Goal: Task Accomplishment & Management: Manage account settings

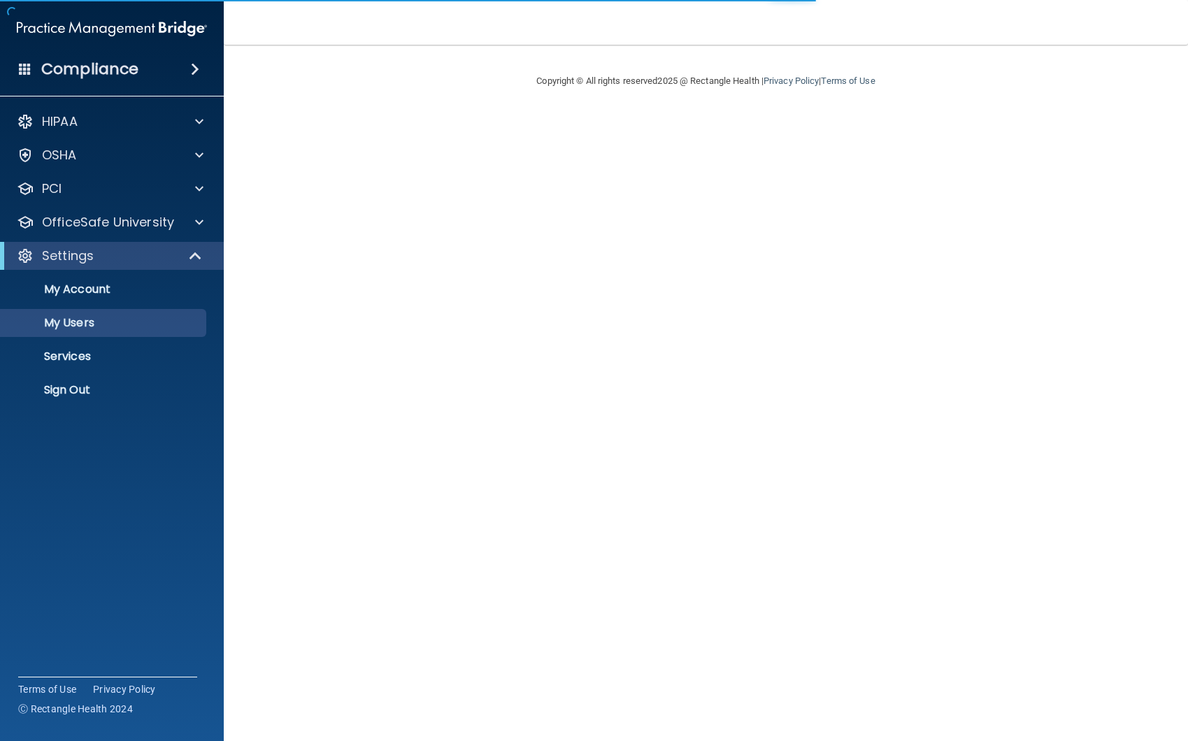
select select "20"
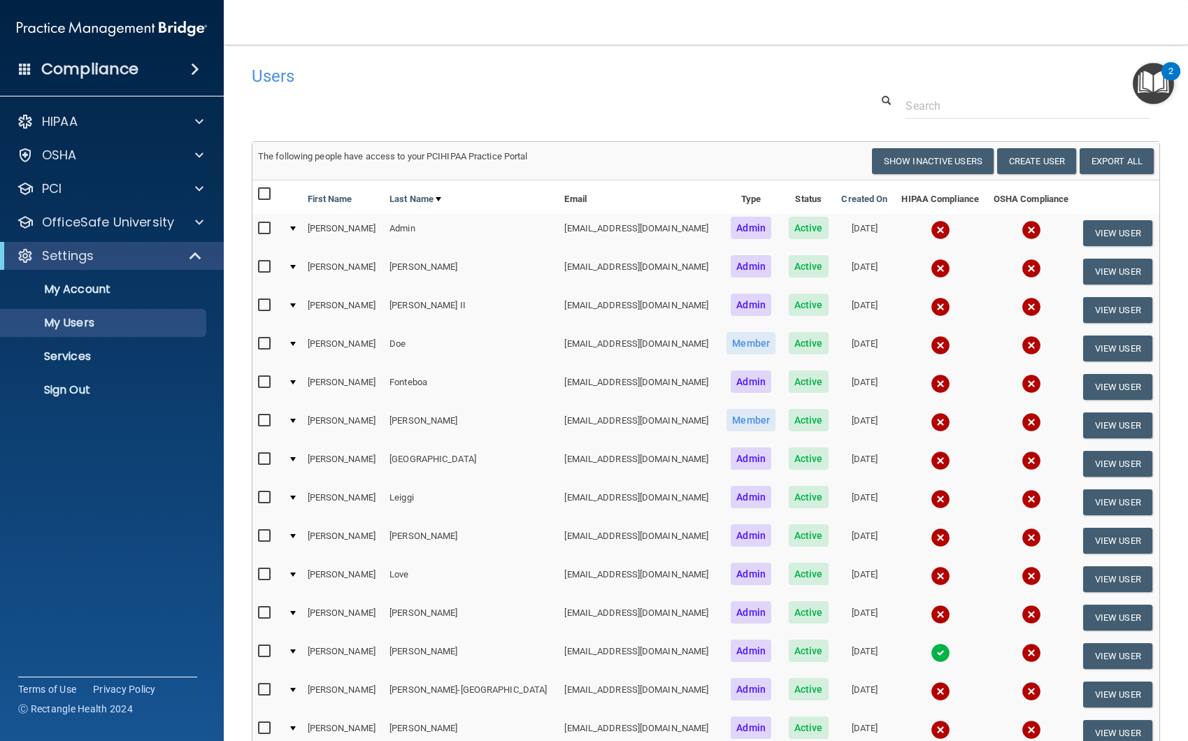
click at [1004, 89] on div "Users" at bounding box center [705, 76] width 929 height 34
click at [1052, 102] on input "text" at bounding box center [1028, 106] width 244 height 26
click at [931, 231] on img at bounding box center [941, 230] width 20 height 20
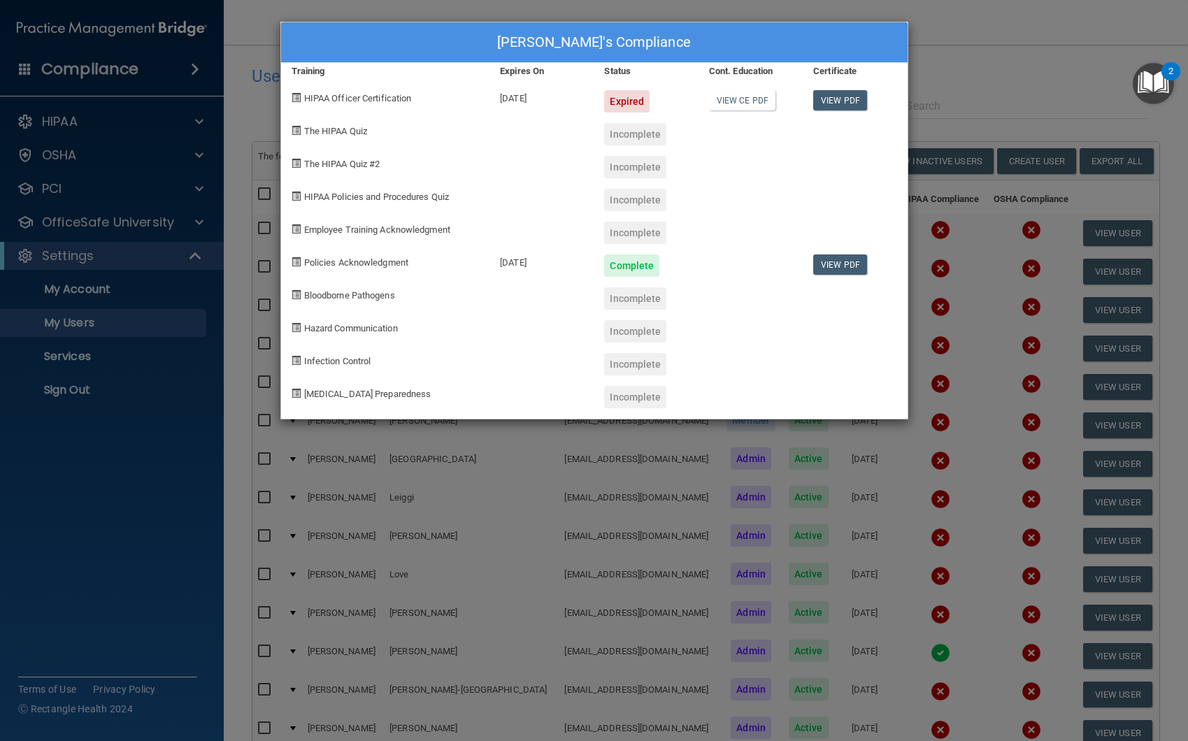
click at [1012, 45] on div "Jenna Admin's Compliance Training Expires On Status Cont. Education Certificate…" at bounding box center [594, 370] width 1188 height 741
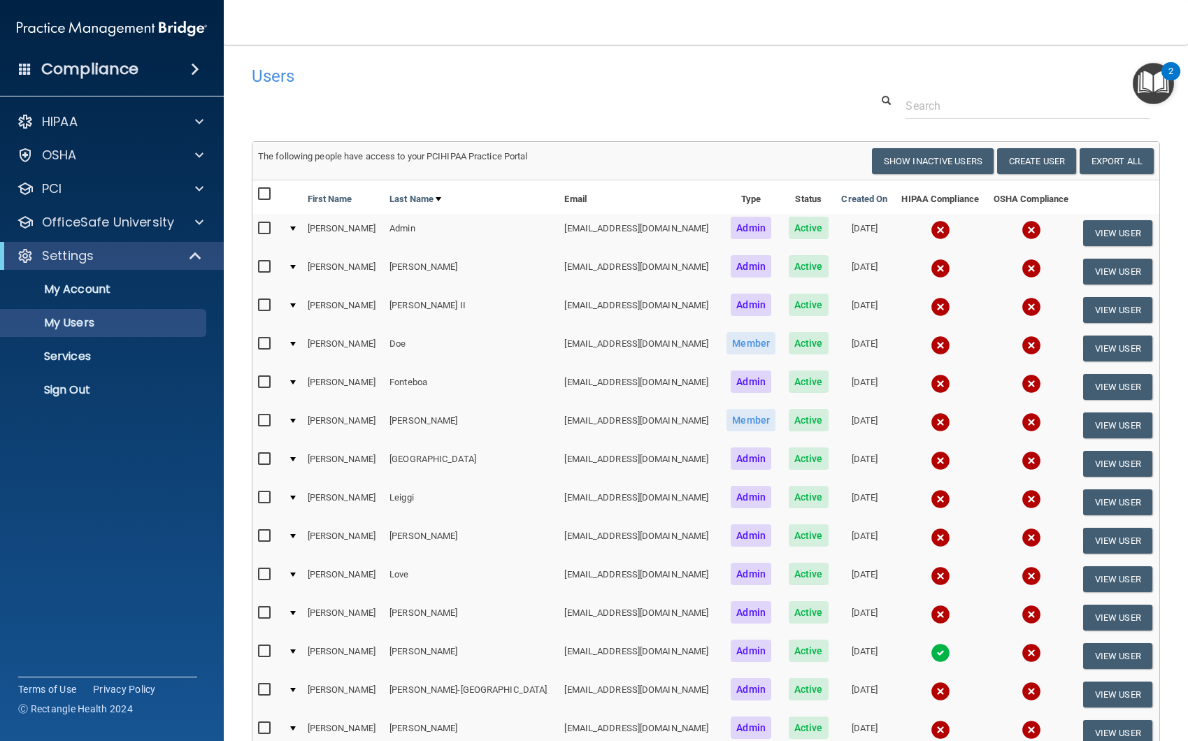
click at [1022, 230] on img at bounding box center [1032, 230] width 20 height 20
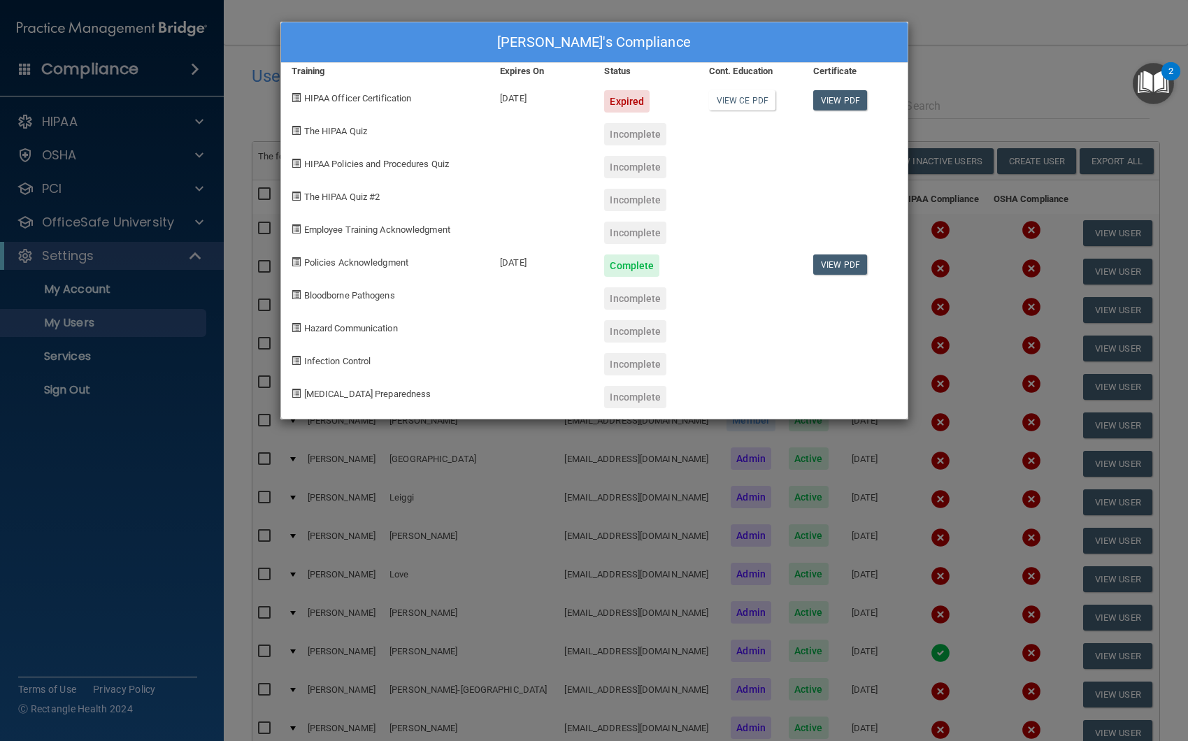
click at [743, 259] on div at bounding box center [751, 260] width 104 height 33
click at [722, 231] on div "Jenna Admin's Compliance Training Expires On Status Cont. Education Certificate…" at bounding box center [594, 221] width 628 height 398
click at [827, 168] on div at bounding box center [855, 161] width 104 height 33
click at [908, 171] on div "Jenna Admin's Compliance Training Expires On Status Cont. Education Certificate…" at bounding box center [594, 220] width 629 height 399
click at [764, 234] on div at bounding box center [751, 227] width 104 height 33
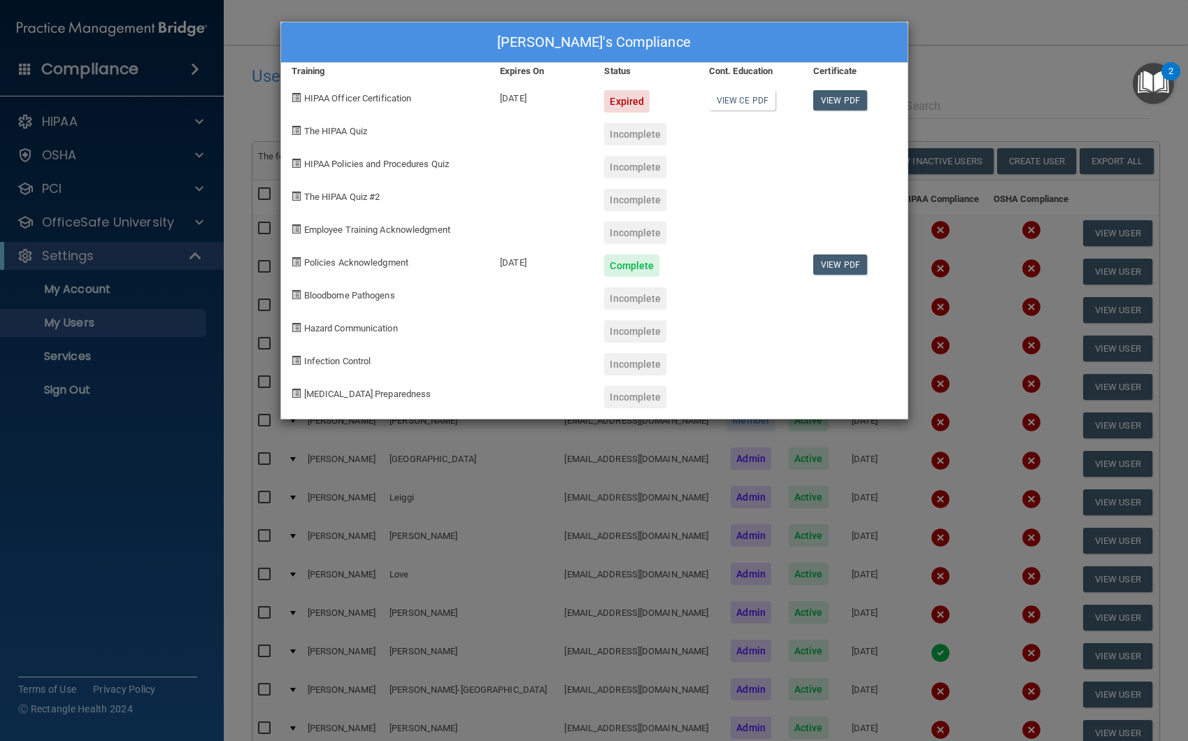
click at [715, 355] on div at bounding box center [751, 359] width 104 height 33
click at [828, 357] on div at bounding box center [855, 359] width 104 height 33
click at [538, 354] on div at bounding box center [542, 359] width 104 height 33
drag, startPoint x: 388, startPoint y: 255, endPoint x: 370, endPoint y: 153, distance: 103.7
click at [386, 245] on div "Policies Acknowledgment" at bounding box center [385, 260] width 209 height 33
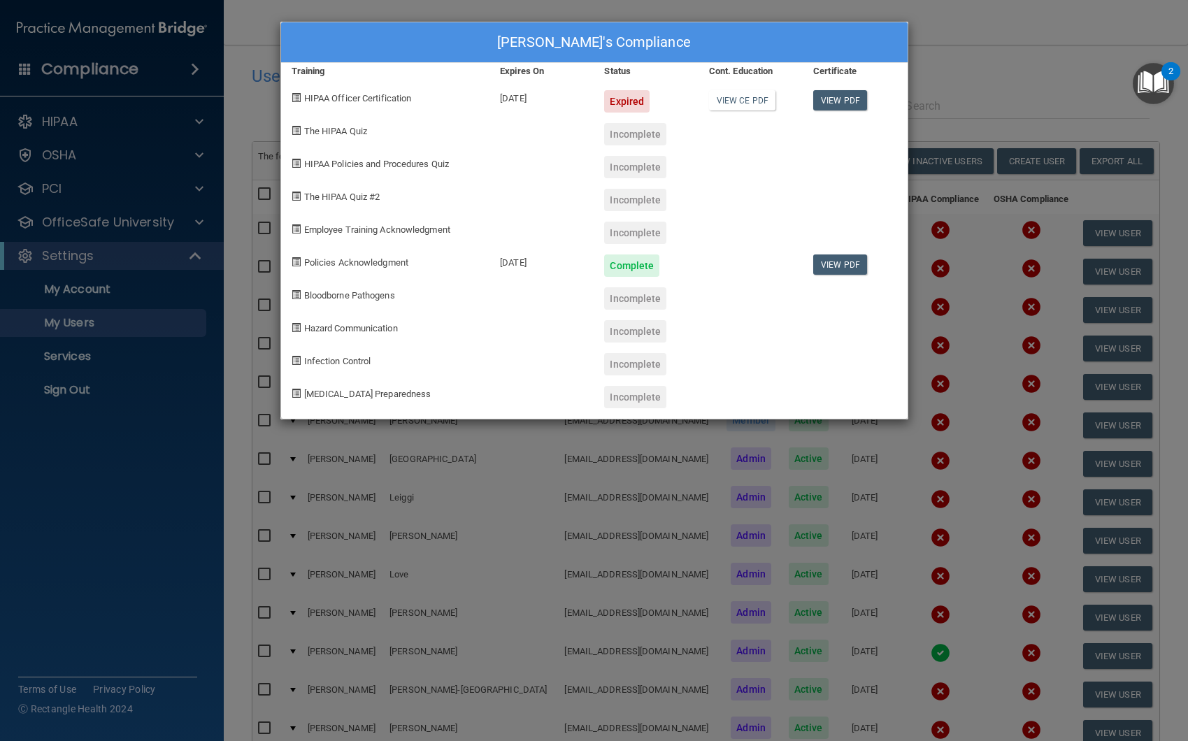
click at [392, 129] on div "The HIPAA Quiz" at bounding box center [385, 129] width 209 height 33
click at [551, 148] on div at bounding box center [542, 161] width 104 height 33
click at [395, 96] on span "HIPAA Officer Certification" at bounding box center [358, 98] width 108 height 10
click at [394, 98] on span "HIPAA Officer Certification" at bounding box center [358, 98] width 108 height 10
click at [565, 189] on div at bounding box center [542, 194] width 104 height 33
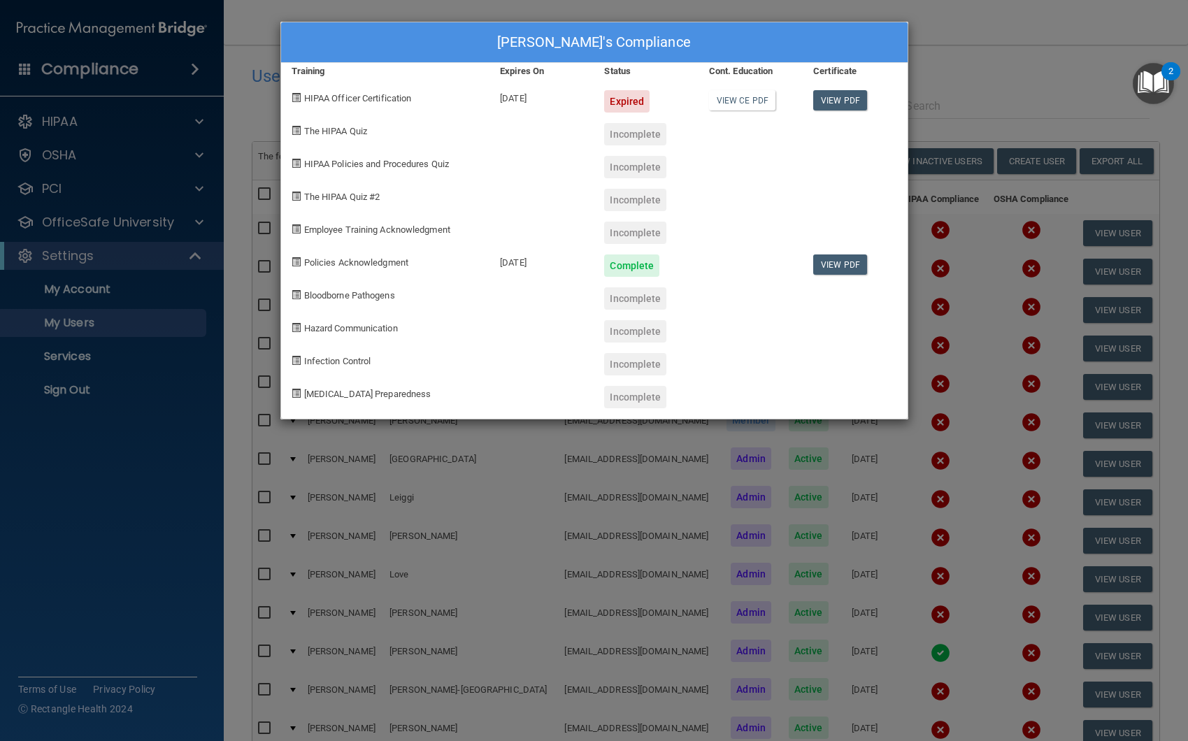
click at [789, 230] on div at bounding box center [751, 227] width 104 height 33
click at [636, 167] on div "Incomplete" at bounding box center [635, 167] width 62 height 22
click at [443, 164] on span "HIPAA Policies and Procedures Quiz" at bounding box center [376, 164] width 145 height 10
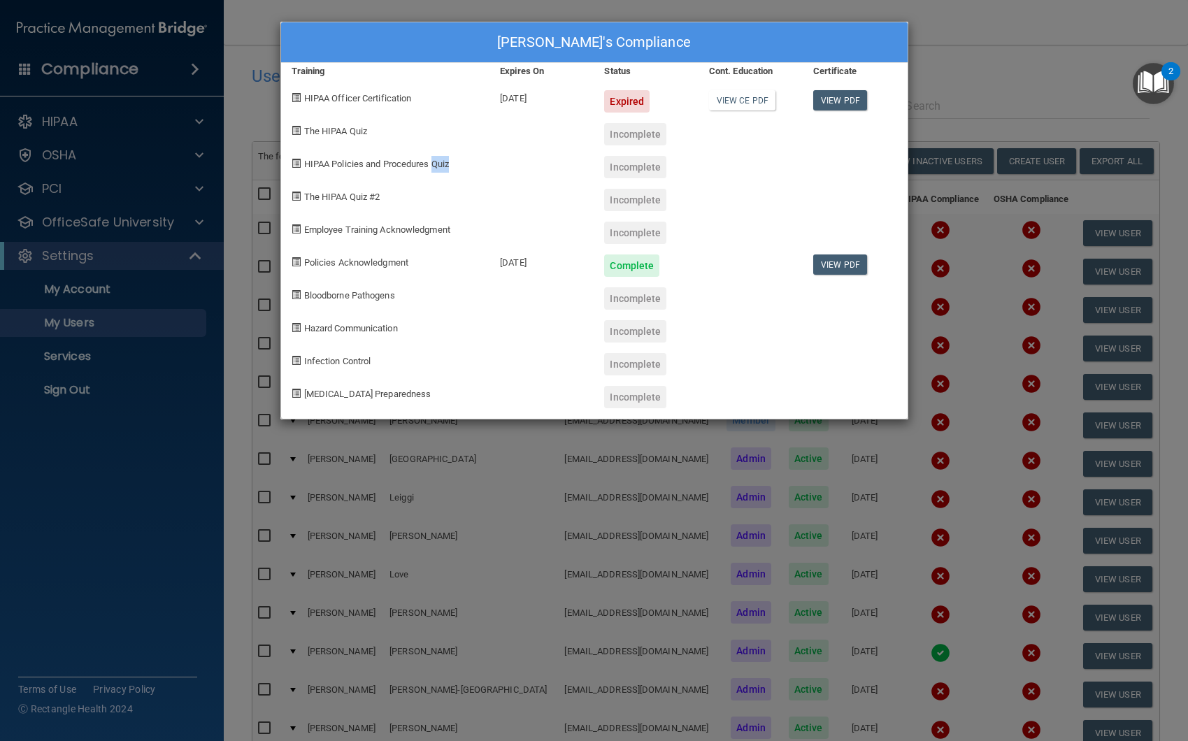
click at [443, 164] on span "HIPAA Policies and Procedures Quiz" at bounding box center [376, 164] width 145 height 10
click at [1000, 32] on div "Jenna Admin's Compliance Training Expires On Status Cont. Education Certificate…" at bounding box center [594, 370] width 1188 height 741
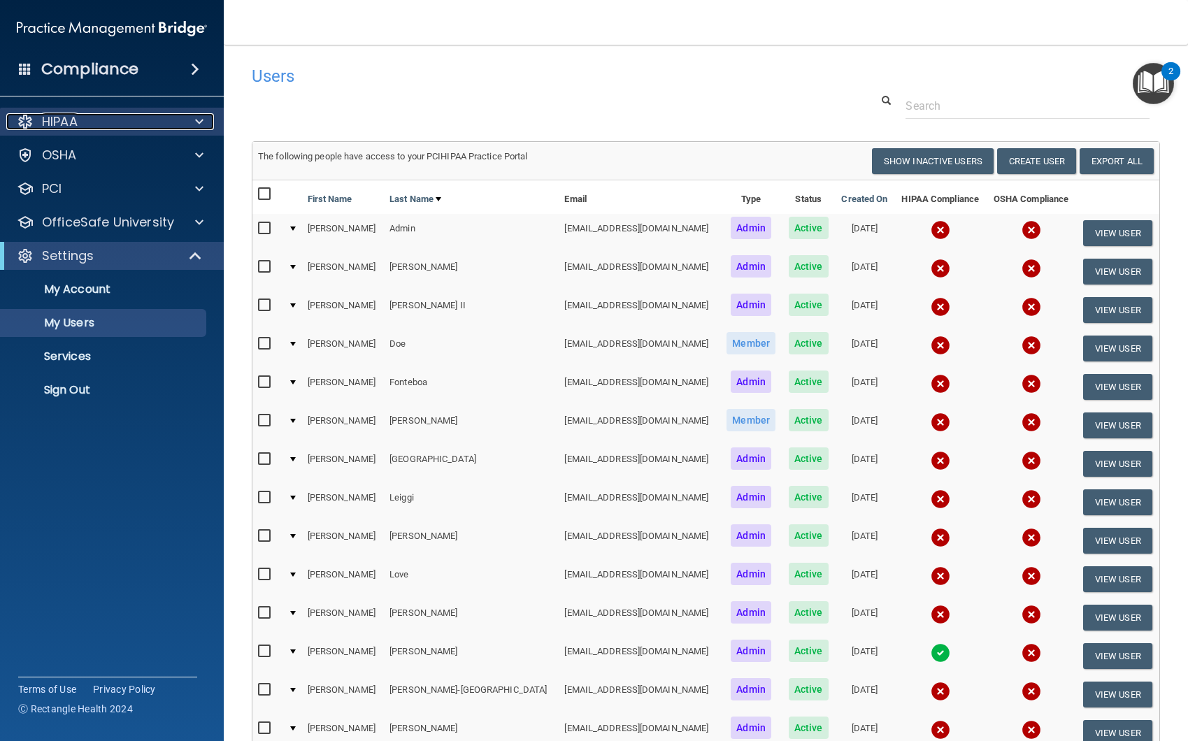
click at [203, 122] on span at bounding box center [199, 121] width 8 height 17
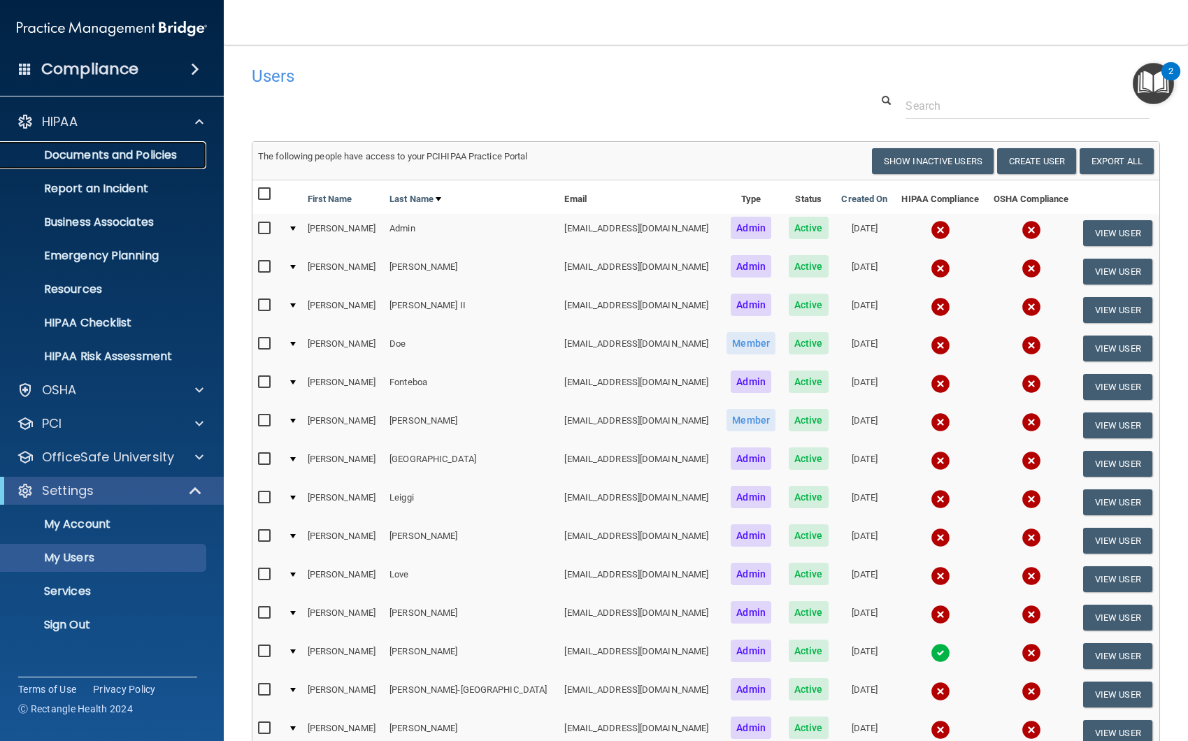
click at [181, 161] on p "Documents and Policies" at bounding box center [104, 155] width 191 height 14
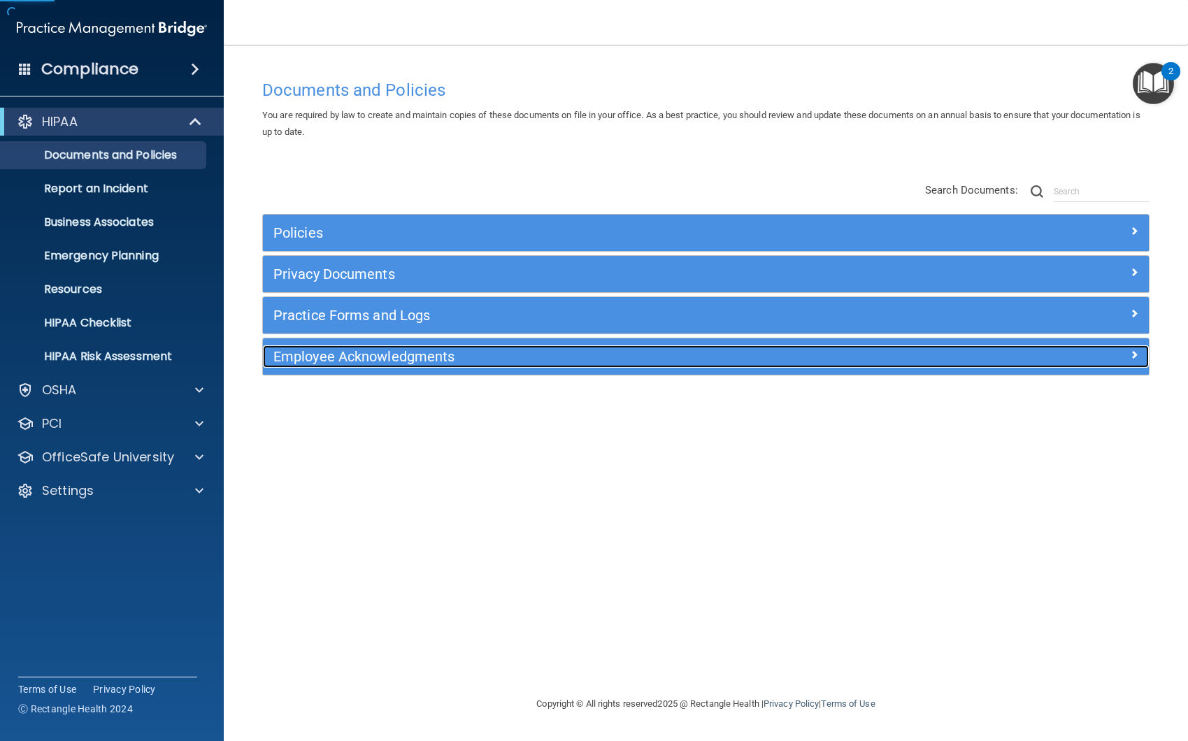
click at [342, 355] on h5 "Employee Acknowledgments" at bounding box center [594, 356] width 643 height 15
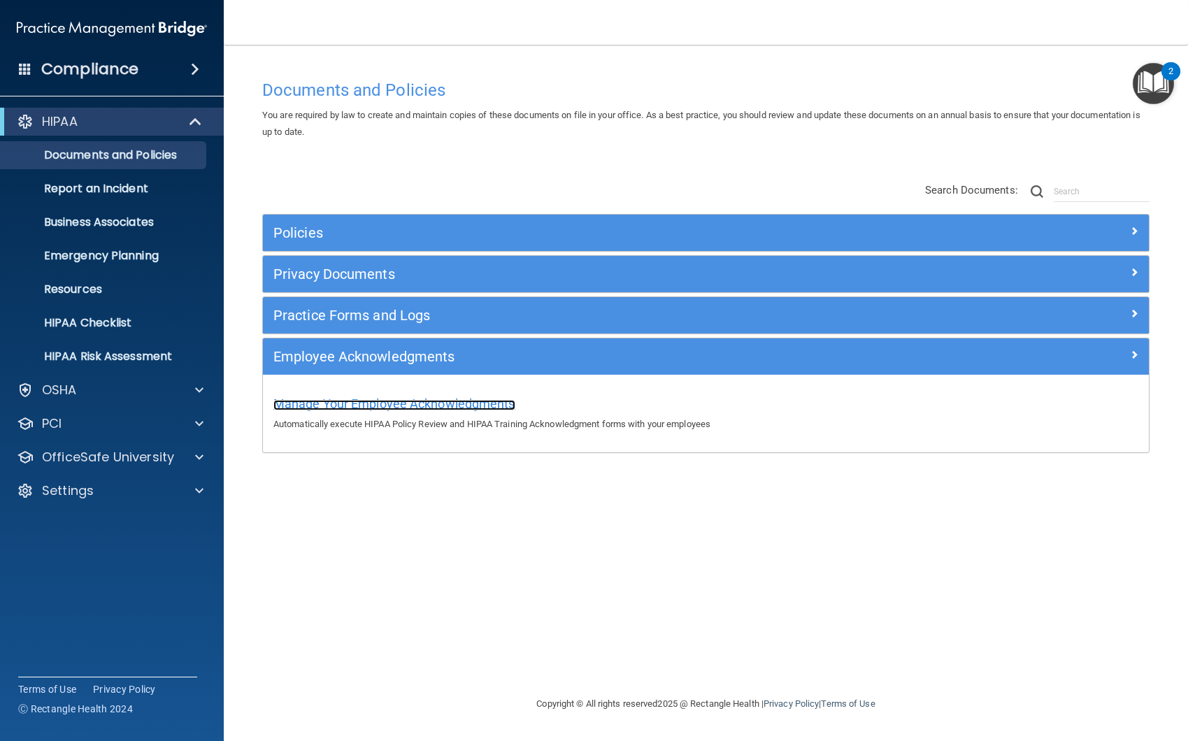
click at [333, 407] on span "Manage Your Employee Acknowledgments" at bounding box center [394, 404] width 242 height 15
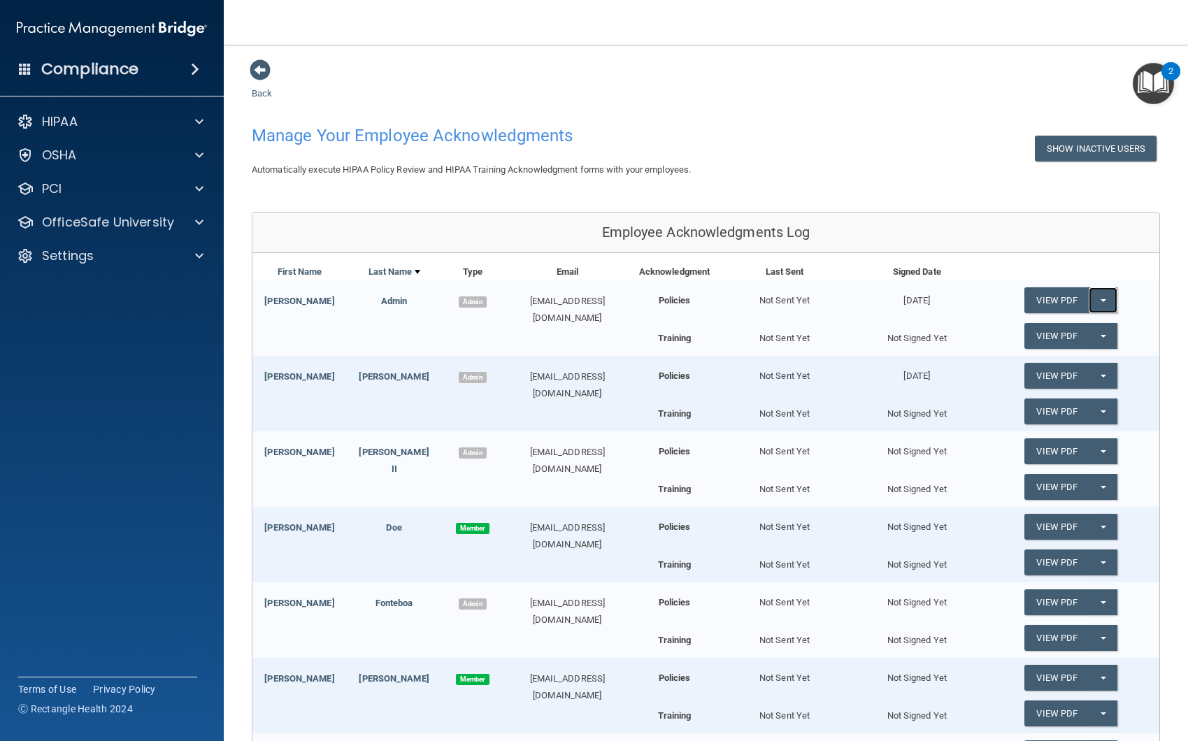
click at [1101, 299] on span "button" at bounding box center [1104, 300] width 6 height 3
click at [1094, 320] on link "Update Acknowledgment" at bounding box center [1088, 328] width 129 height 21
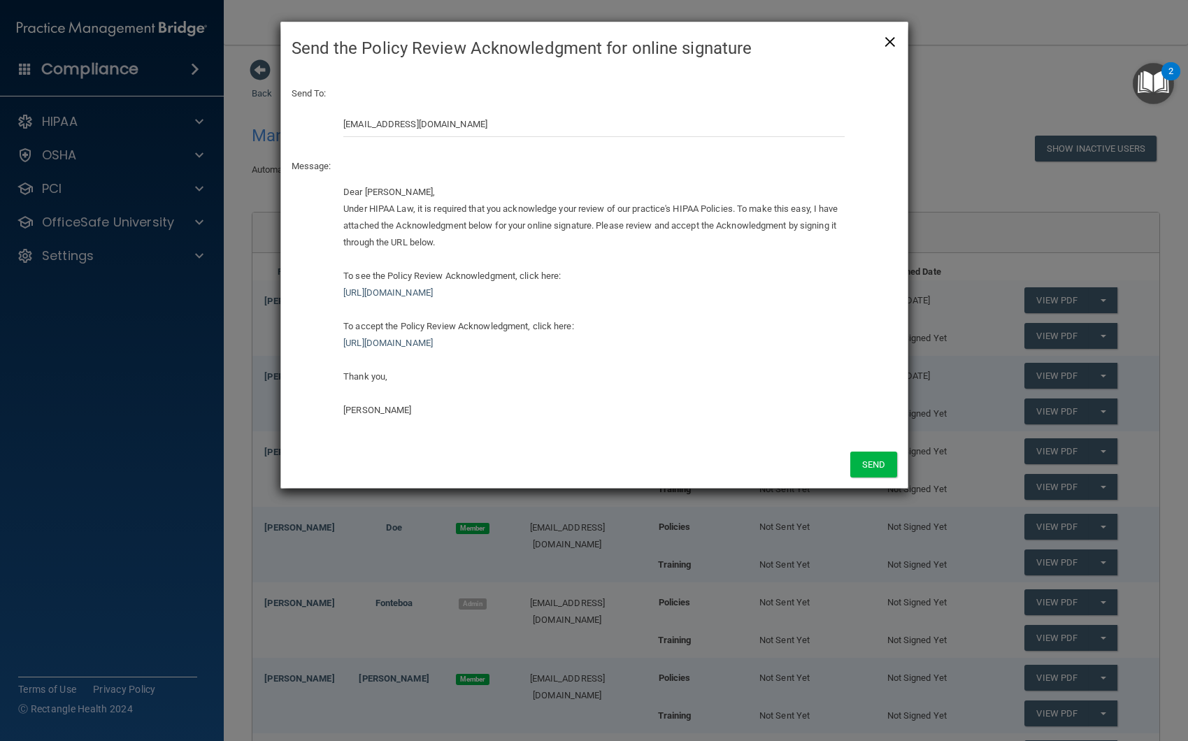
click at [892, 41] on span "×" at bounding box center [890, 40] width 13 height 28
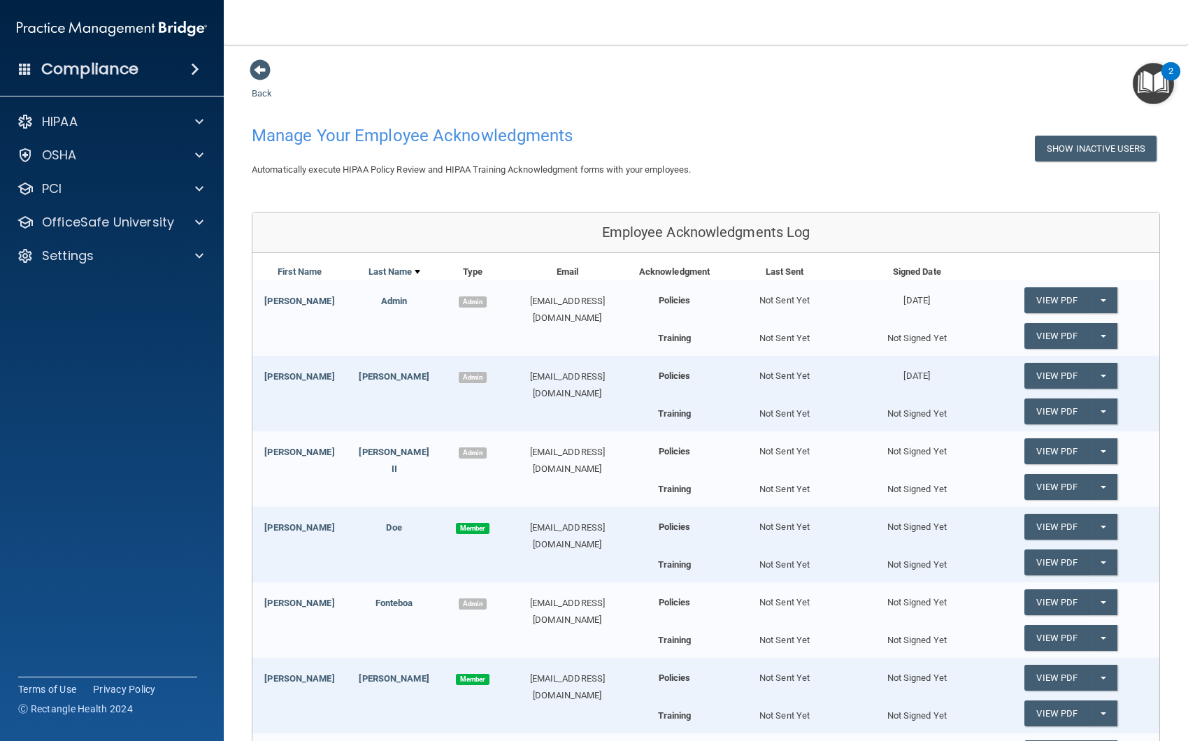
drag, startPoint x: 756, startPoint y: 301, endPoint x: 811, endPoint y: 299, distance: 54.6
click at [811, 299] on div "Not Sent Yet" at bounding box center [785, 294] width 132 height 29
drag, startPoint x: 941, startPoint y: 336, endPoint x: 859, endPoint y: 338, distance: 81.8
click at [859, 338] on div "Not Signed Yet" at bounding box center [917, 335] width 132 height 24
click at [1101, 335] on span "button" at bounding box center [1104, 336] width 6 height 3
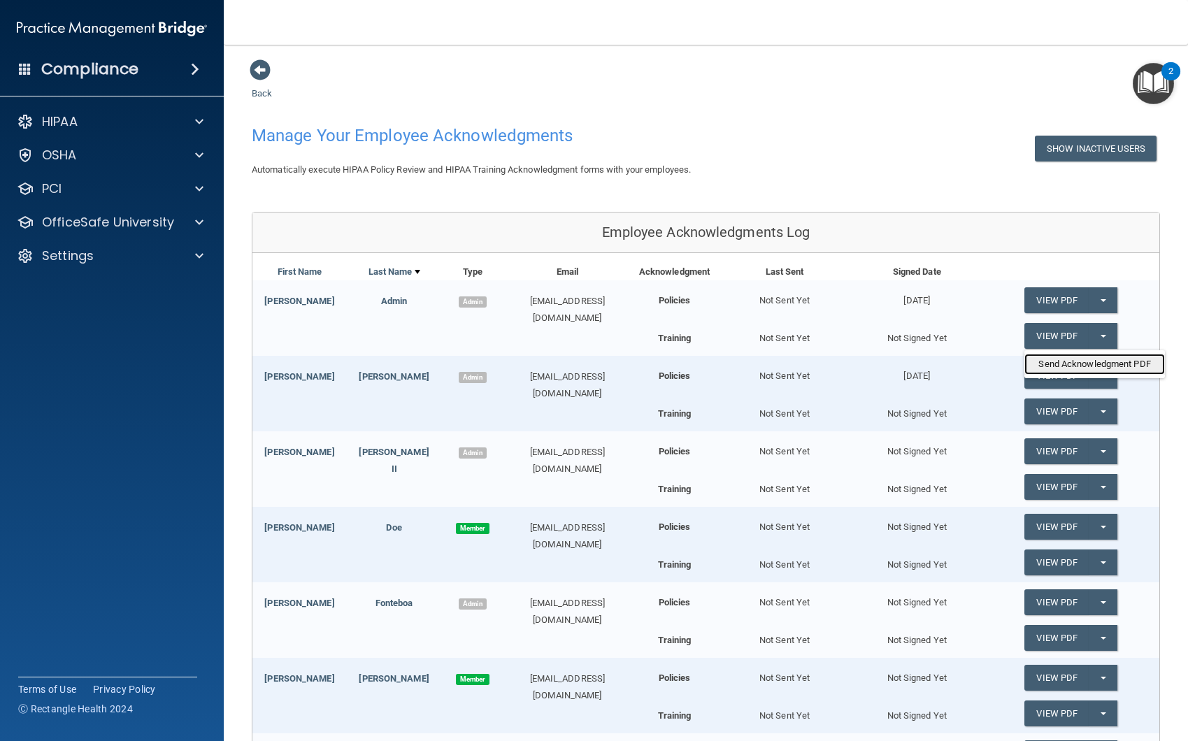
click at [1098, 363] on link "Send Acknowledgment PDF" at bounding box center [1094, 364] width 140 height 21
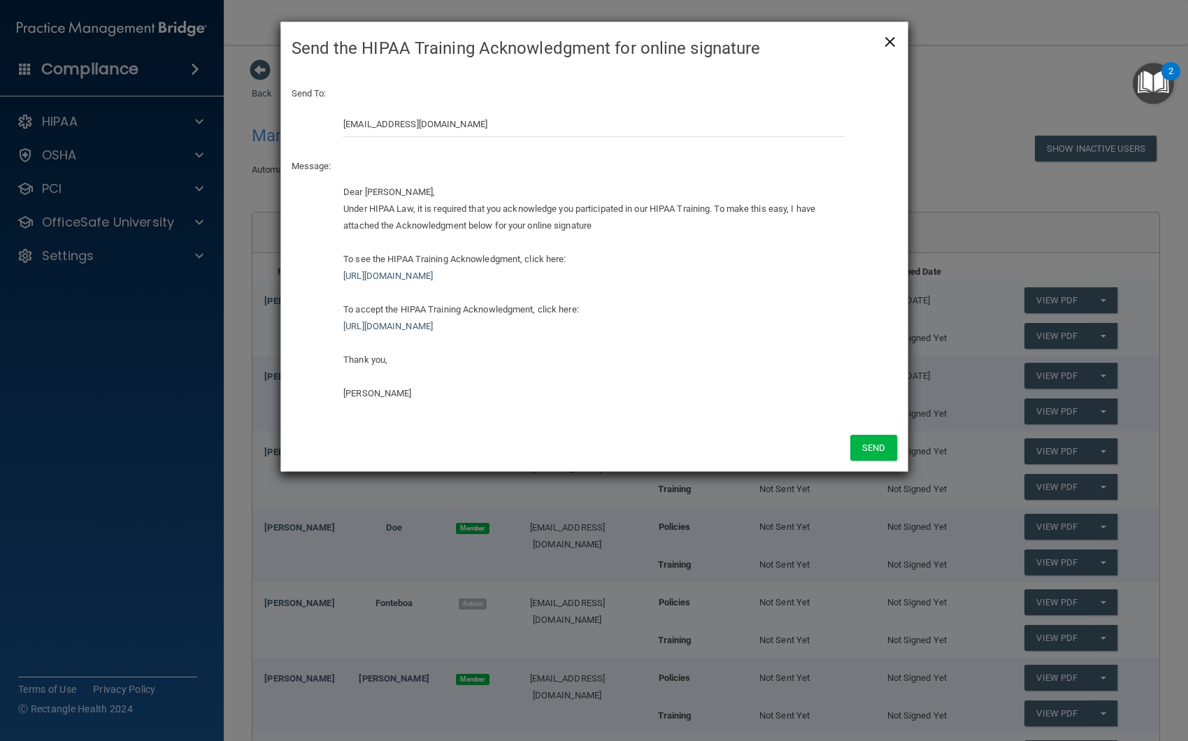
click at [887, 41] on span "×" at bounding box center [890, 40] width 13 height 28
